Goal: Task Accomplishment & Management: Manage account settings

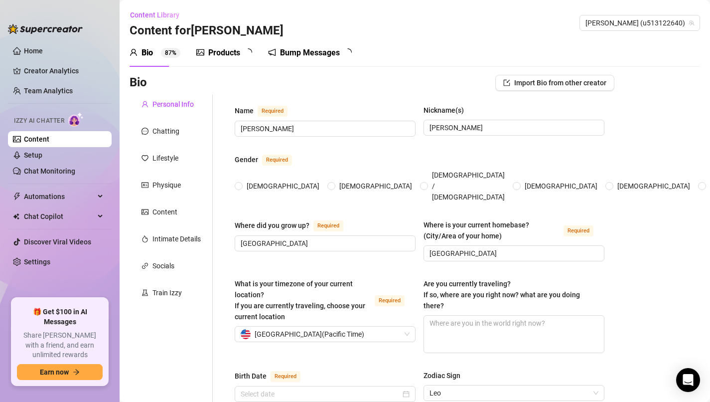
radio input "true"
type input "[DATE]"
click at [40, 155] on link "Setup" at bounding box center [33, 155] width 18 height 8
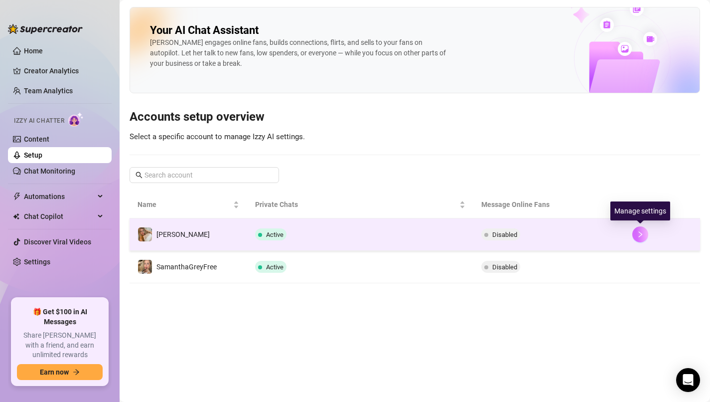
click at [640, 234] on icon "right" at bounding box center [640, 234] width 7 height 7
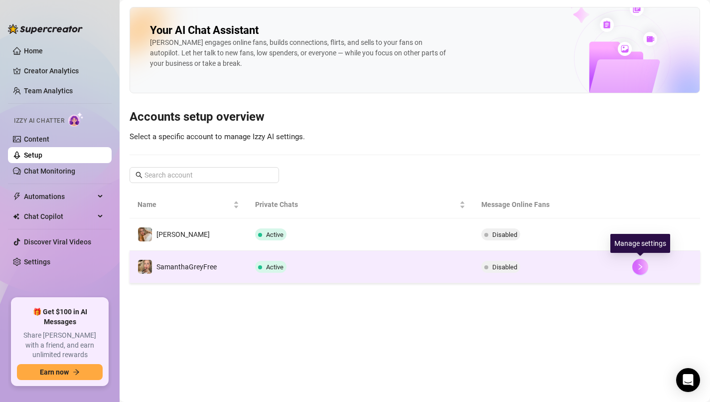
click at [643, 265] on icon "right" at bounding box center [640, 266] width 7 height 7
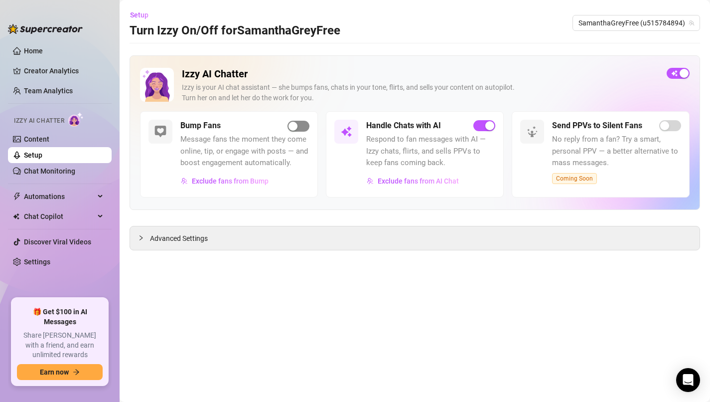
click at [294, 123] on div "button" at bounding box center [292, 126] width 9 height 9
